Goal: Task Accomplishment & Management: Use online tool/utility

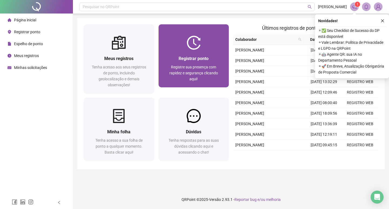
click at [202, 61] on div "Registrar ponto" at bounding box center [194, 58] width 58 height 7
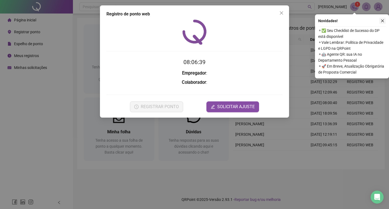
click at [379, 20] on button "button" at bounding box center [382, 21] width 6 height 6
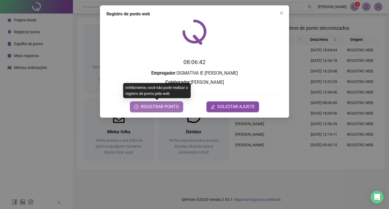
click at [172, 109] on span "REGISTRAR PONTO" at bounding box center [160, 106] width 38 height 6
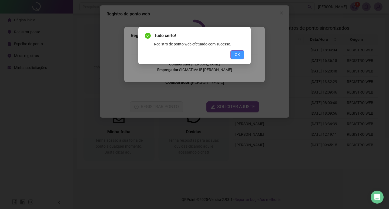
click at [238, 56] on span "OK" at bounding box center [237, 55] width 5 height 6
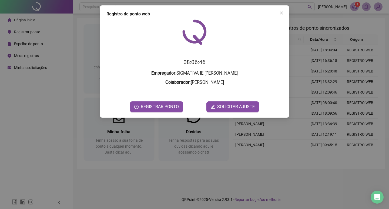
drag, startPoint x: 281, startPoint y: 12, endPoint x: 154, endPoint y: 22, distance: 128.1
click at [280, 13] on icon "close" at bounding box center [281, 13] width 4 height 4
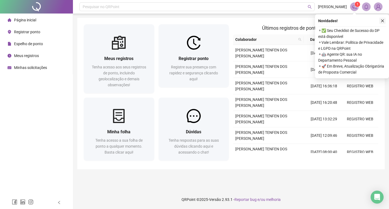
click at [385, 23] on button "button" at bounding box center [382, 21] width 6 height 6
